Goal: Task Accomplishment & Management: Manage account settings

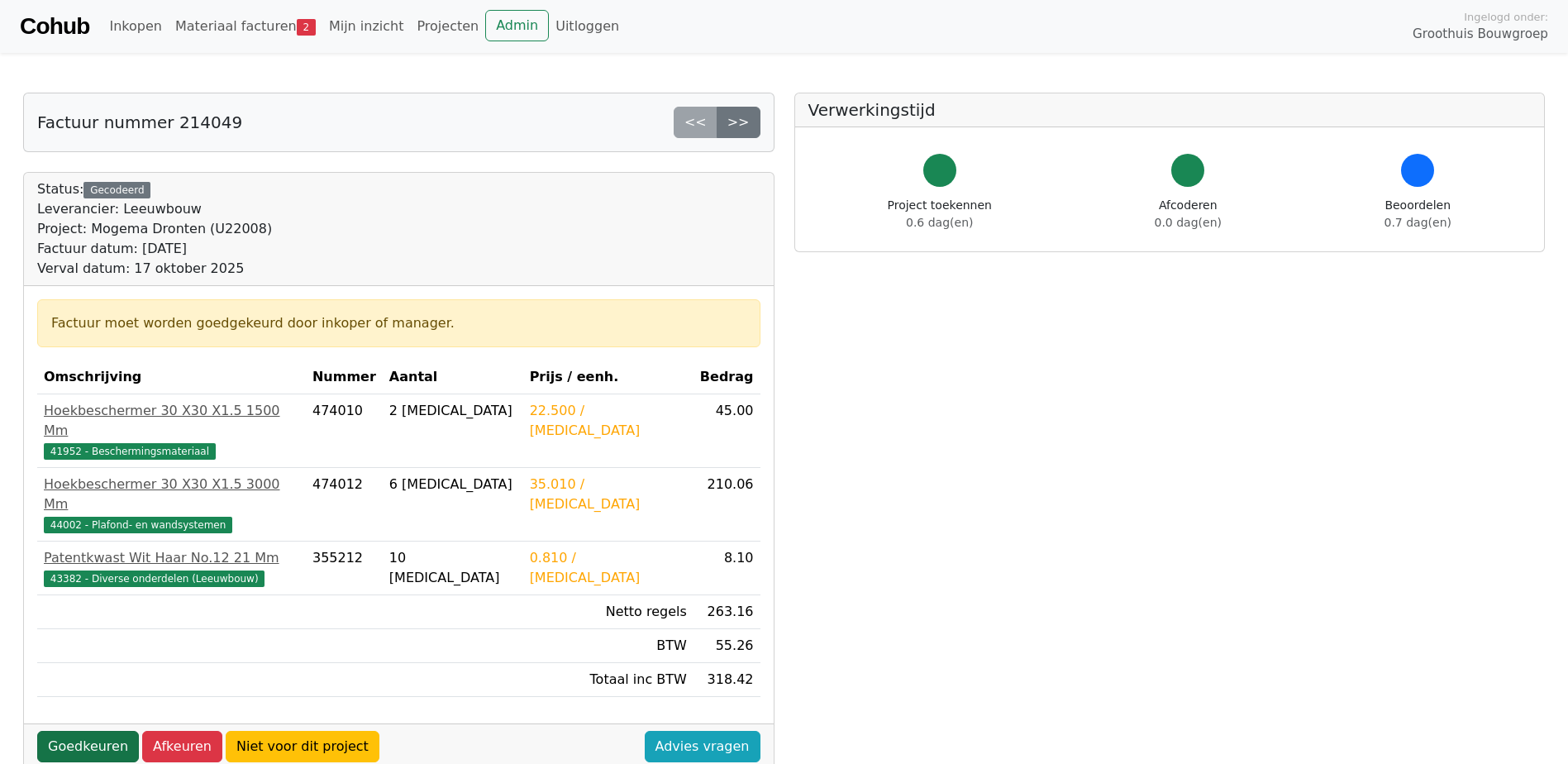
click at [68, 731] on link "Goedkeuren" at bounding box center [87, 746] width 102 height 32
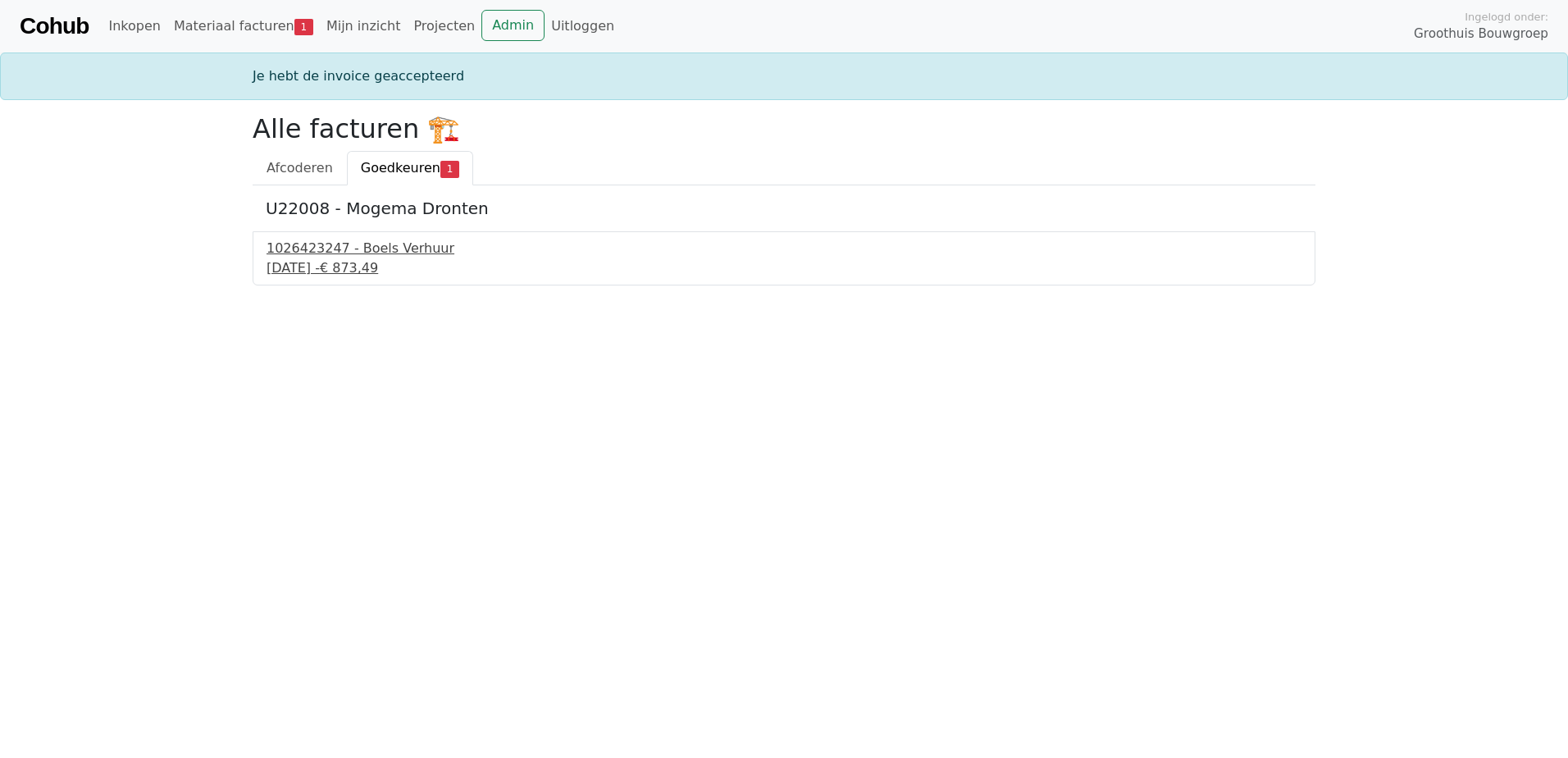
click at [378, 274] on span "€ 873,49" at bounding box center [348, 268] width 59 height 15
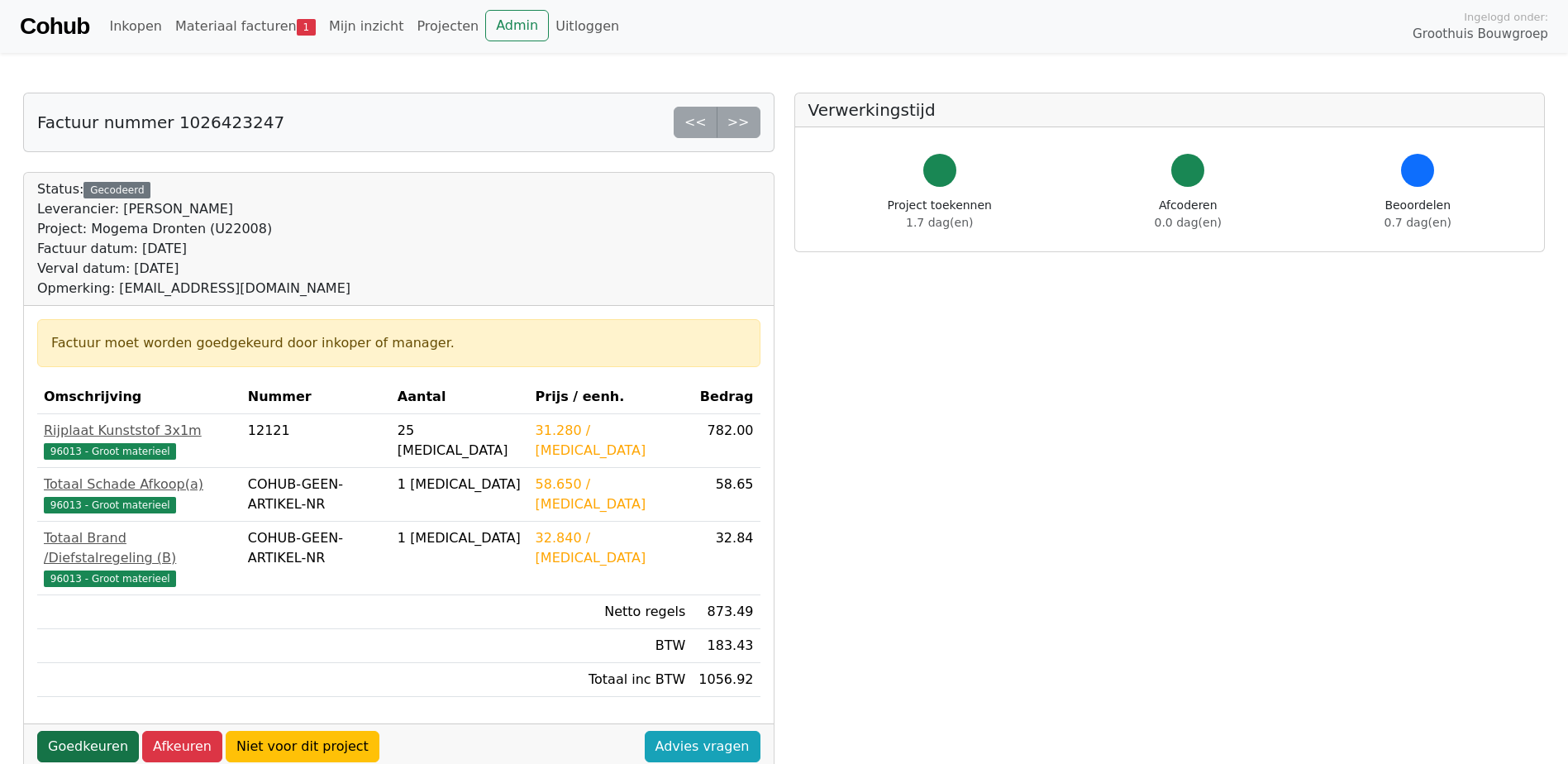
click at [74, 731] on link "Goedkeuren" at bounding box center [87, 746] width 102 height 32
